Goal: Find specific page/section: Find specific page/section

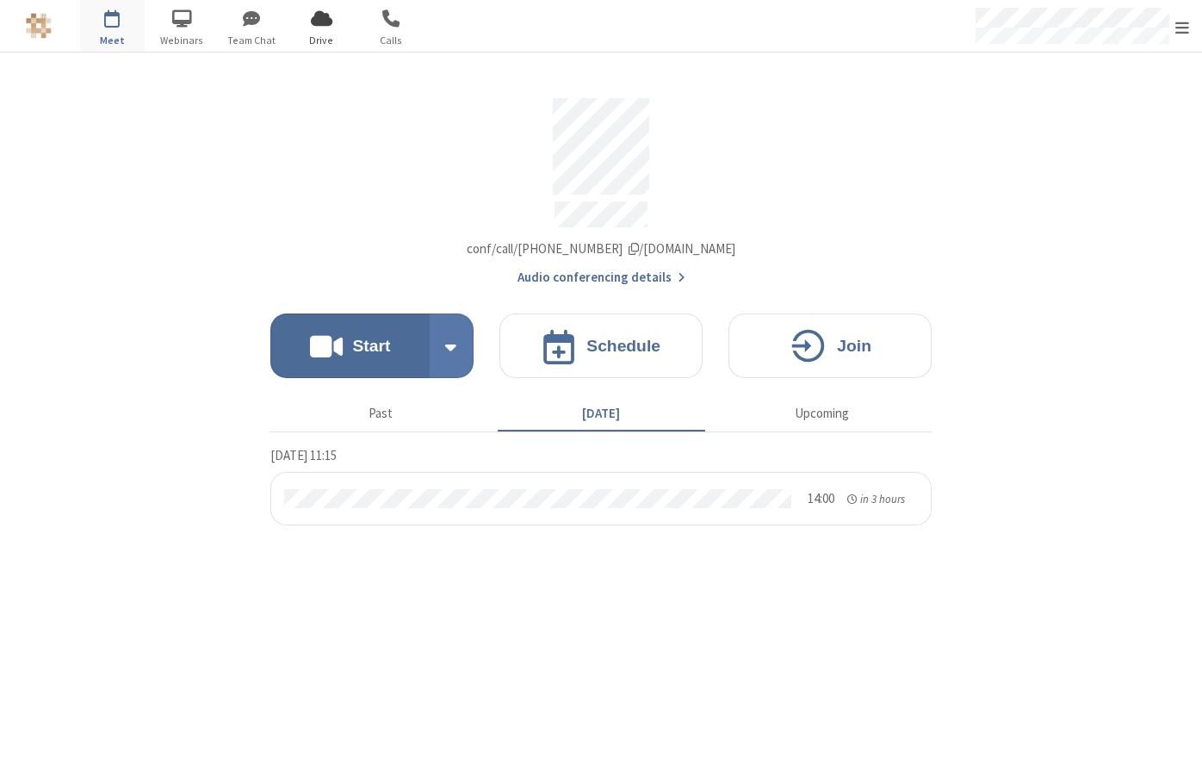
click at [310, 36] on span "Drive" at bounding box center [321, 40] width 65 height 15
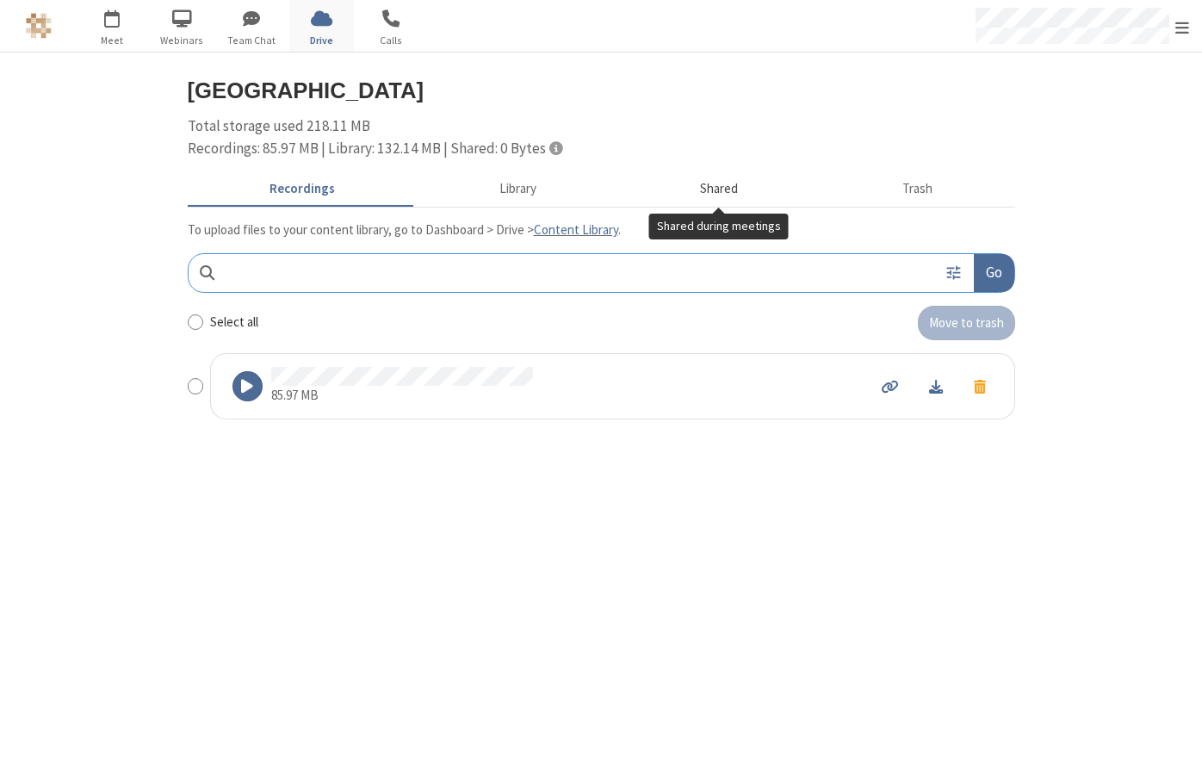
click at [722, 182] on button "Shared" at bounding box center [719, 189] width 202 height 33
